Goal: Transaction & Acquisition: Purchase product/service

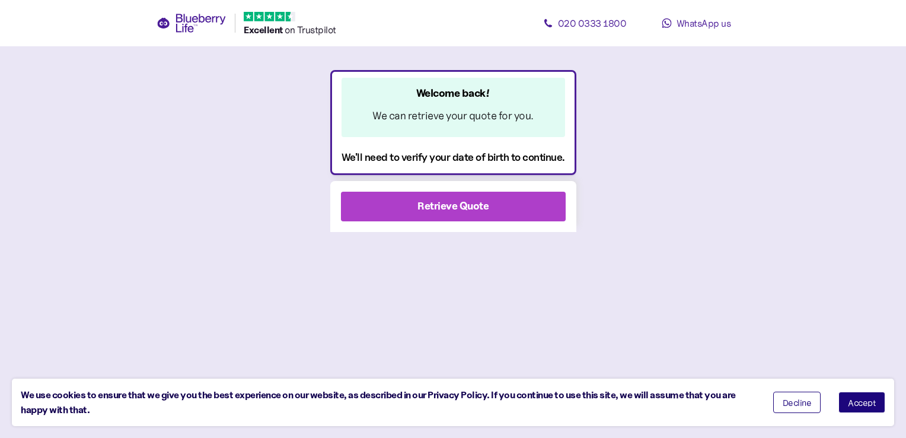
click at [442, 210] on div "Retrieve Quote" at bounding box center [453, 206] width 71 height 16
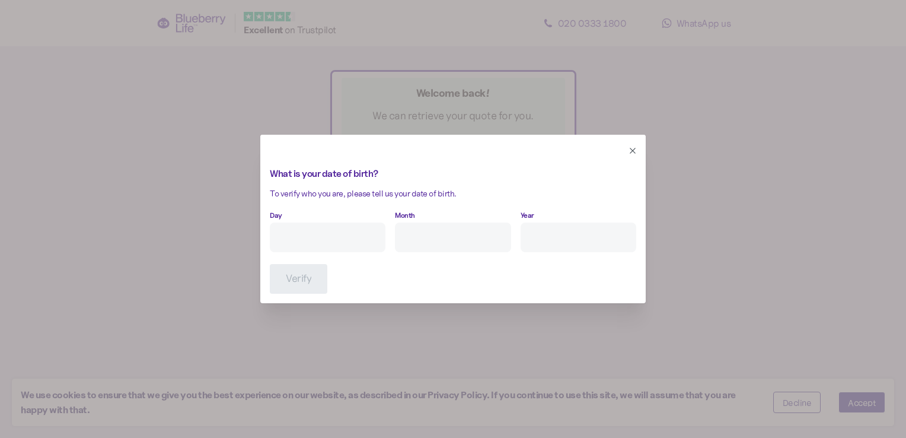
click at [287, 241] on input "Day" at bounding box center [328, 237] width 116 height 30
type input "8"
click at [408, 242] on input "Month" at bounding box center [453, 237] width 116 height 30
type input "9"
click at [562, 237] on input "Year" at bounding box center [579, 237] width 116 height 30
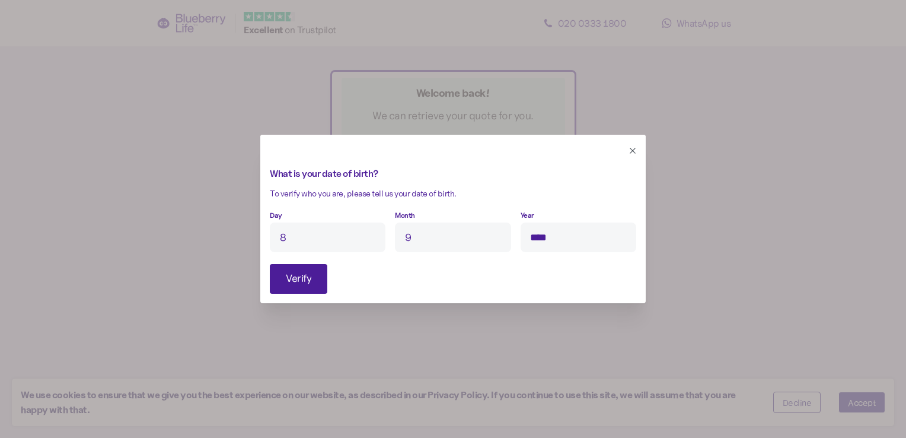
type input "****"
click at [294, 281] on span "Verify" at bounding box center [299, 279] width 26 height 28
